Goal: Information Seeking & Learning: Learn about a topic

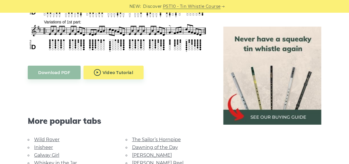
scroll to position [295, 0]
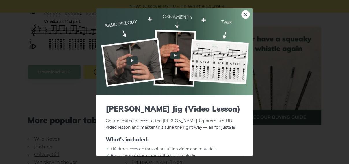
click at [99, 75] on body "NEW: Discover PST10 - Tin Whistle Course Lessons Fingering Charts Tabs & Notes …" at bounding box center [174, 155] width 349 height 901
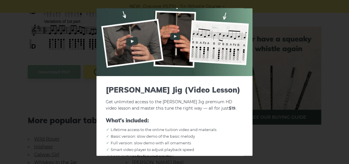
scroll to position [0, 0]
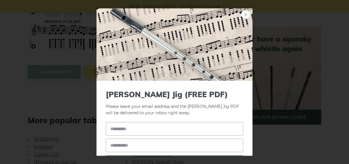
click at [243, 16] on link "×" at bounding box center [245, 14] width 9 height 9
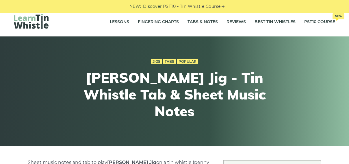
scroll to position [5, 0]
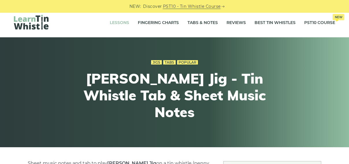
click at [121, 26] on link "Lessons" at bounding box center [119, 23] width 19 height 14
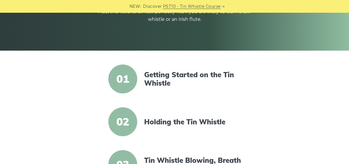
scroll to position [109, 0]
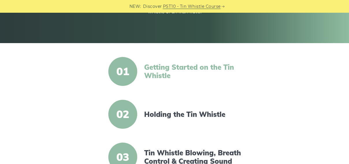
click at [152, 70] on link "Getting Started on the Tin Whistle" at bounding box center [193, 71] width 98 height 17
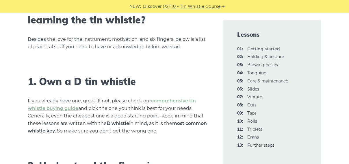
scroll to position [322, 0]
